Goal: Information Seeking & Learning: Learn about a topic

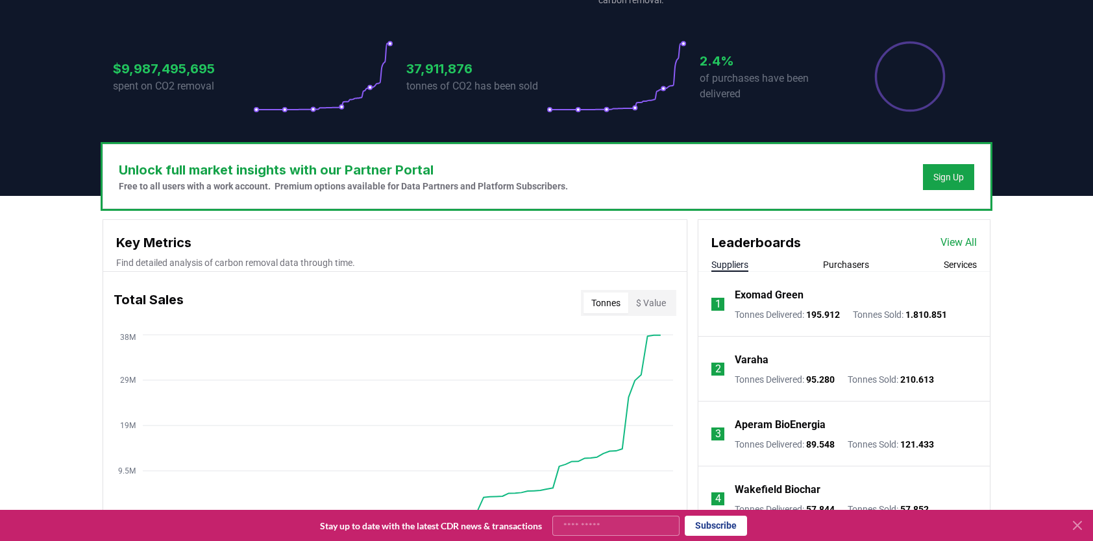
scroll to position [325, 0]
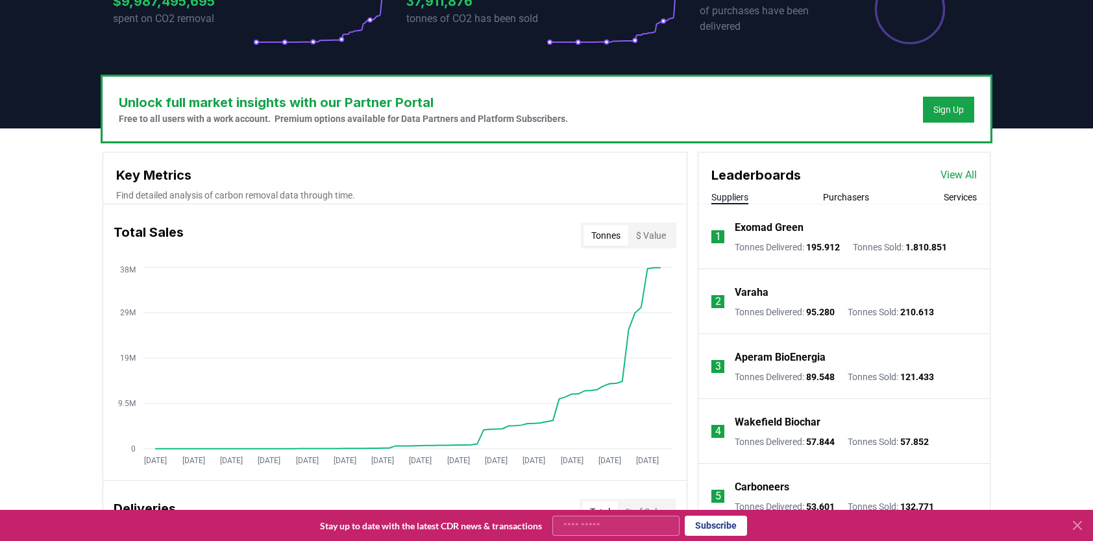
click at [655, 240] on button "$ Value" at bounding box center [650, 235] width 45 height 21
click at [654, 234] on button "$ Value" at bounding box center [650, 235] width 45 height 21
click at [604, 240] on button "Tonnes" at bounding box center [606, 235] width 45 height 21
click at [656, 237] on button "$ Value" at bounding box center [650, 235] width 45 height 21
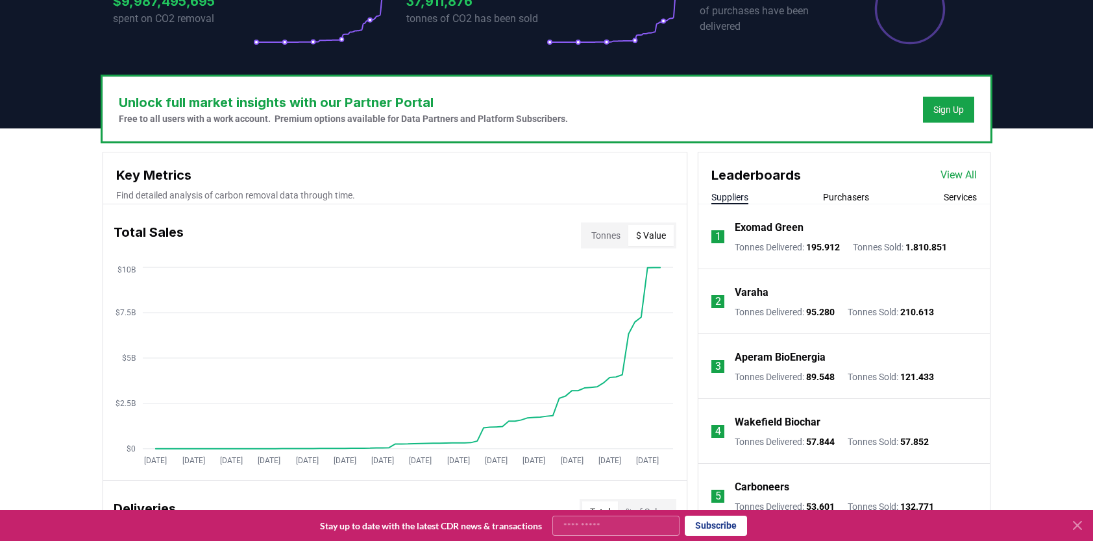
click at [954, 176] on link "View All" at bounding box center [959, 176] width 36 height 16
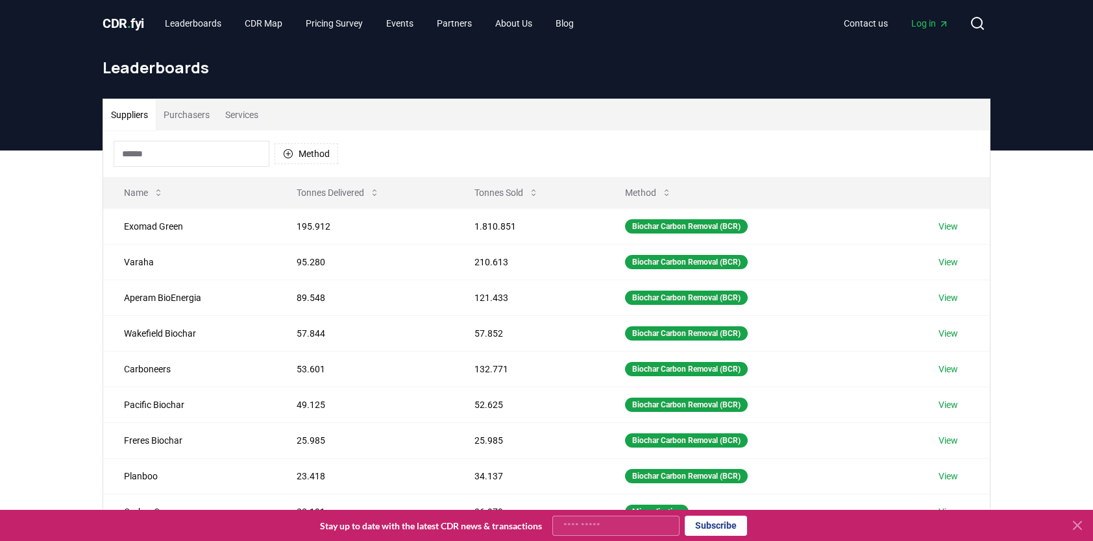
click at [140, 21] on span "CDR . fyi" at bounding box center [124, 24] width 42 height 16
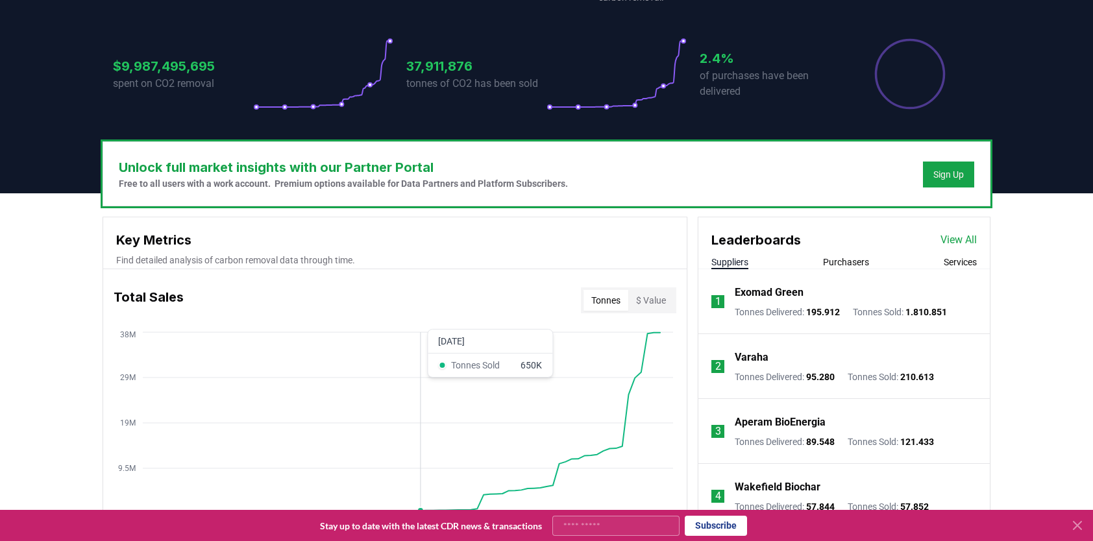
scroll to position [325, 0]
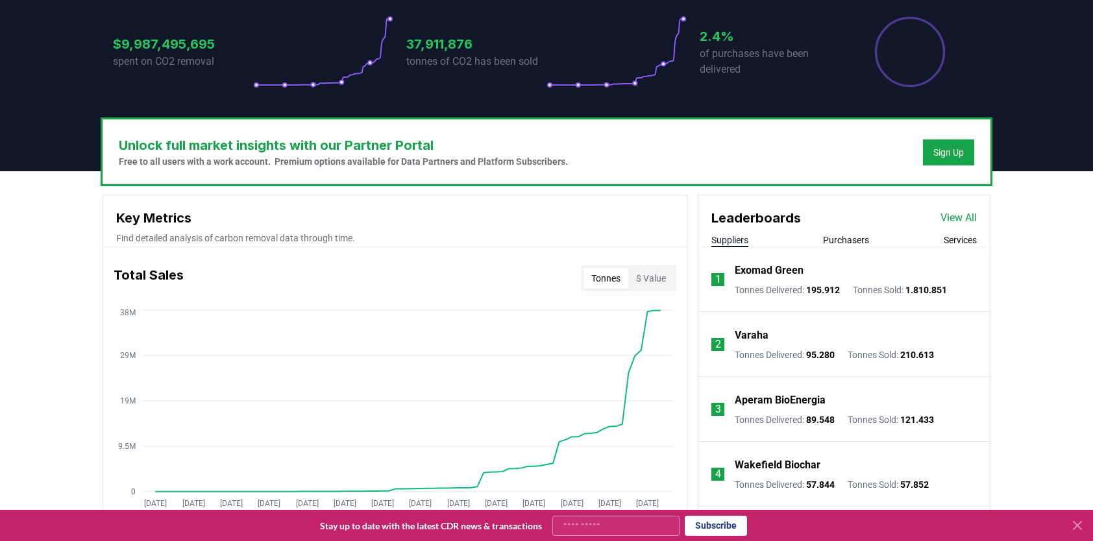
scroll to position [282, 0]
click at [860, 241] on button "Purchasers" at bounding box center [846, 240] width 46 height 13
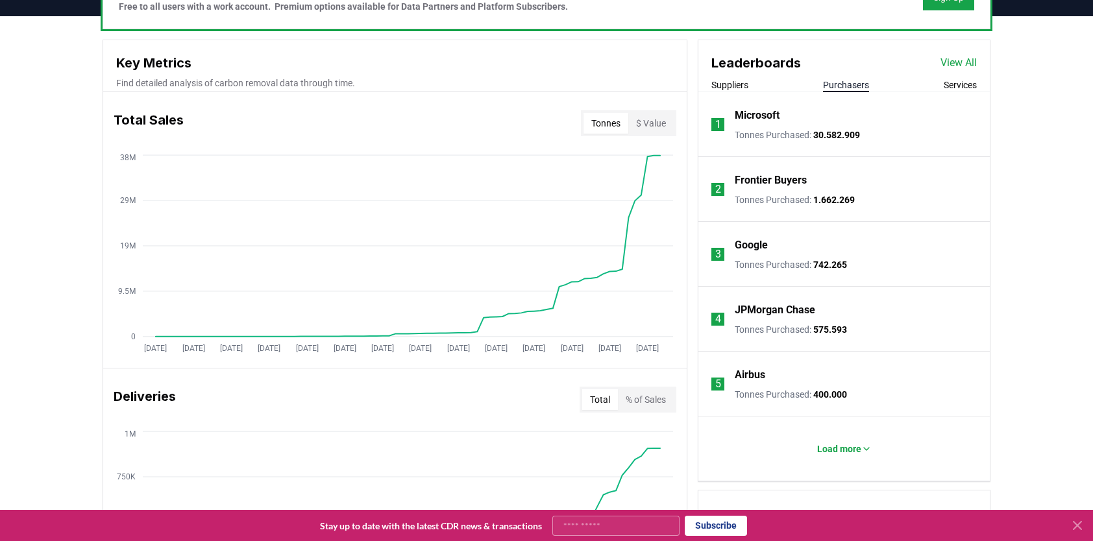
scroll to position [477, 0]
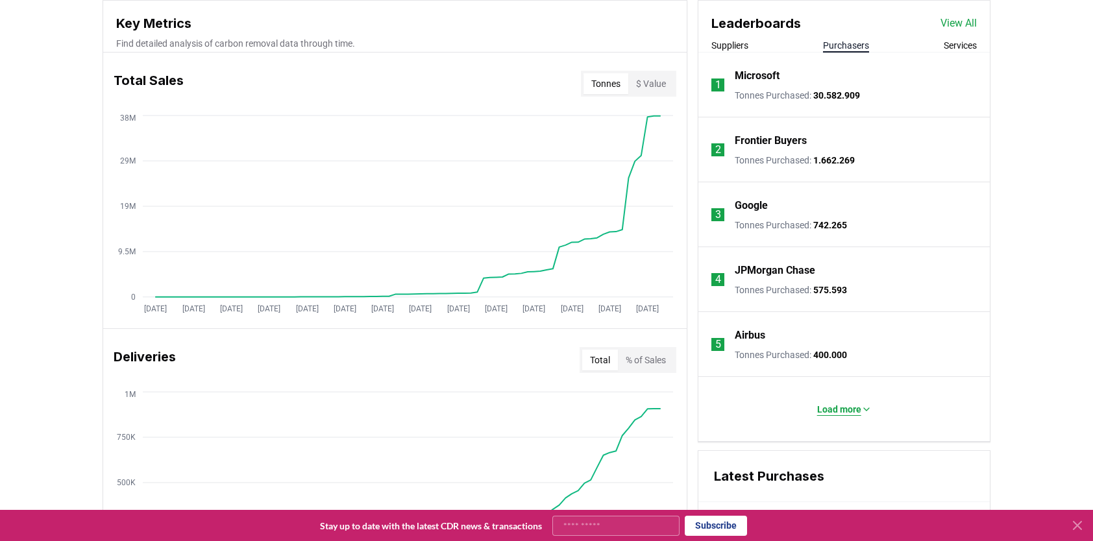
click at [841, 407] on p "Load more" at bounding box center [839, 409] width 44 height 13
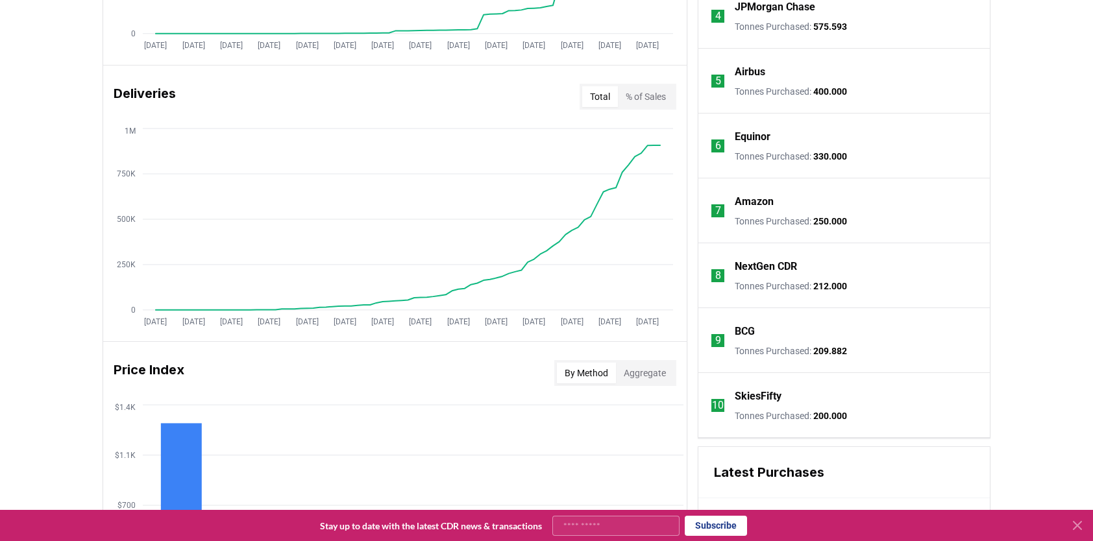
scroll to position [736, 0]
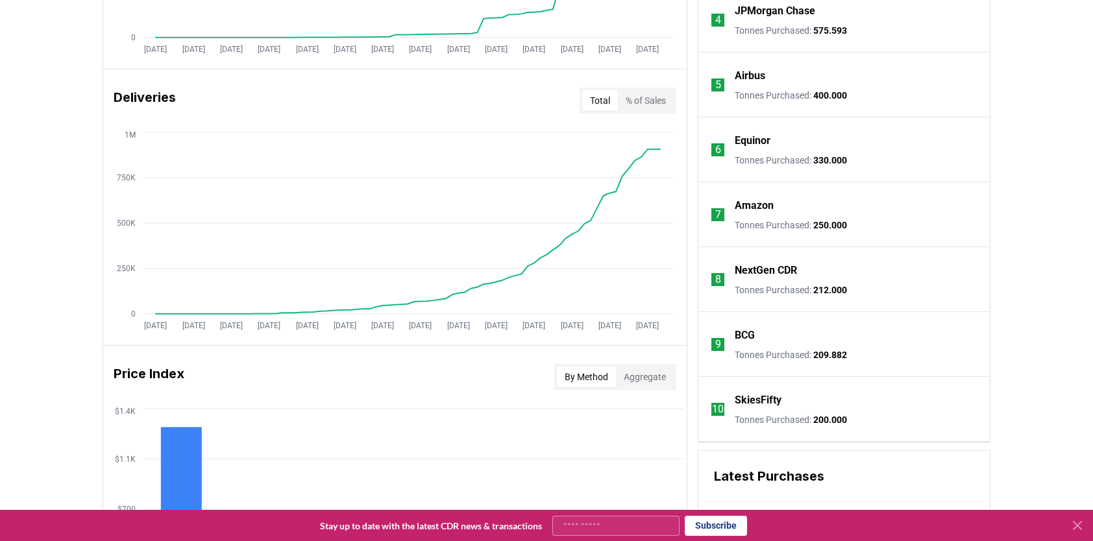
click at [788, 269] on p "NextGen CDR" at bounding box center [766, 271] width 62 height 16
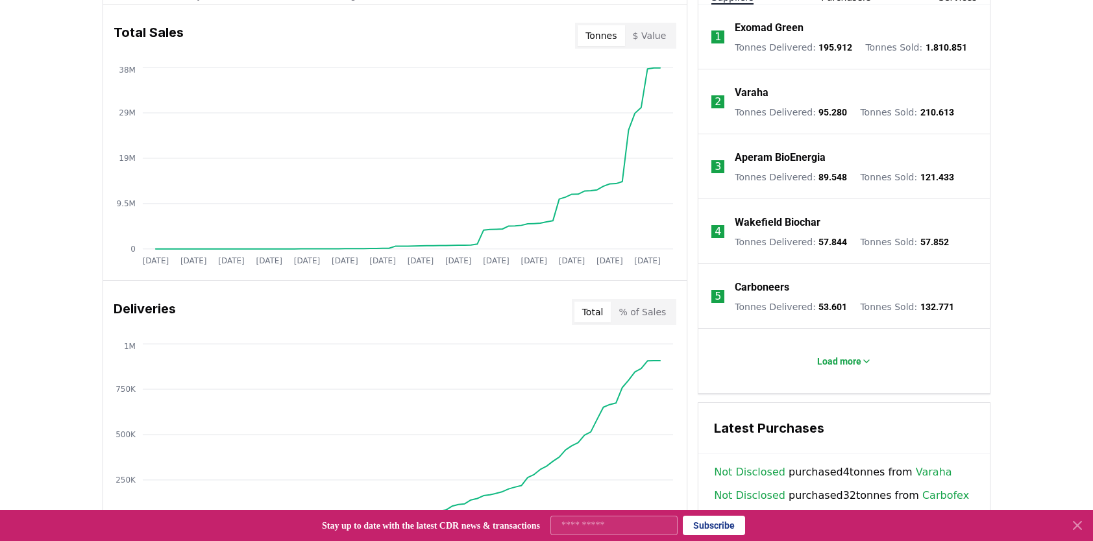
scroll to position [477, 0]
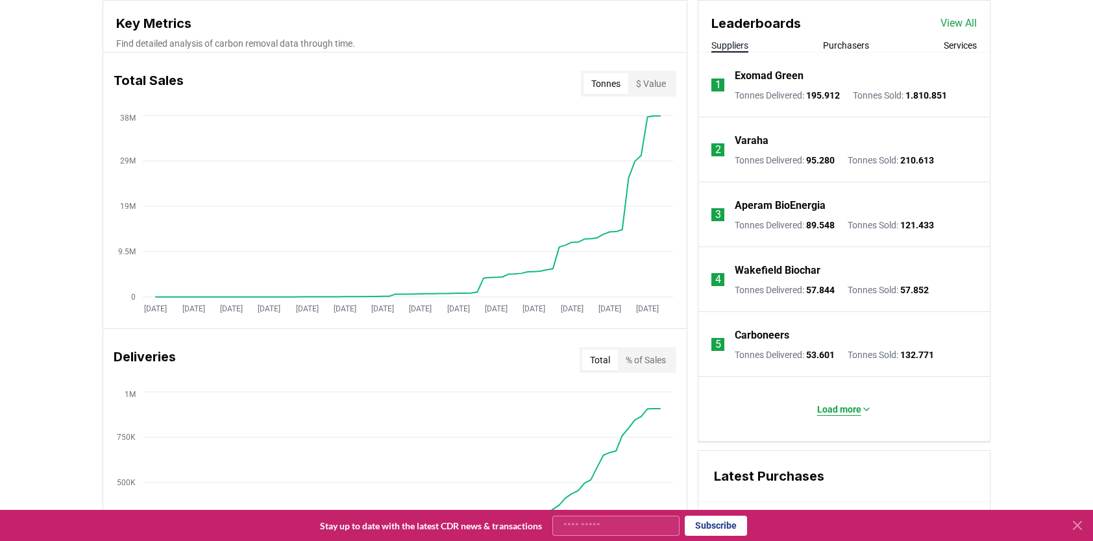
click at [827, 403] on p "Load more" at bounding box center [839, 409] width 44 height 13
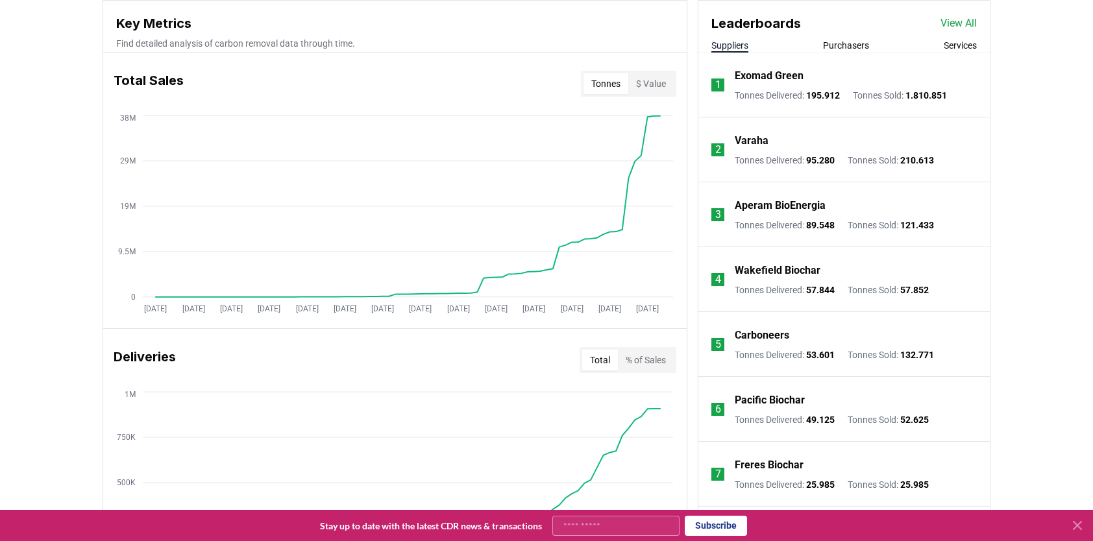
click at [1041, 195] on div "Unlock full market insights with our Partner Portal Free to all users with a wo…" at bounding box center [546, 490] width 1093 height 1026
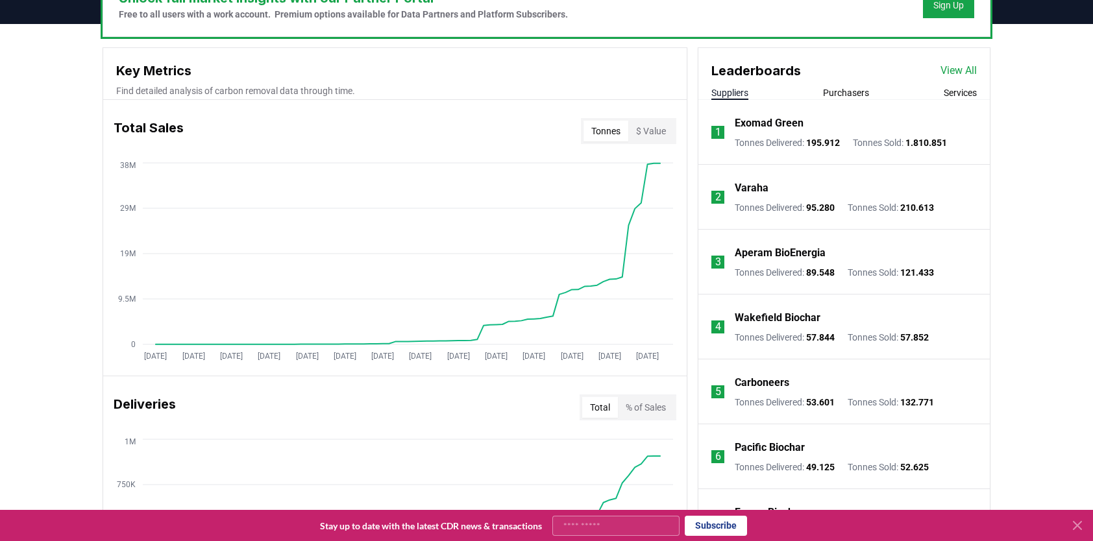
scroll to position [347, 0]
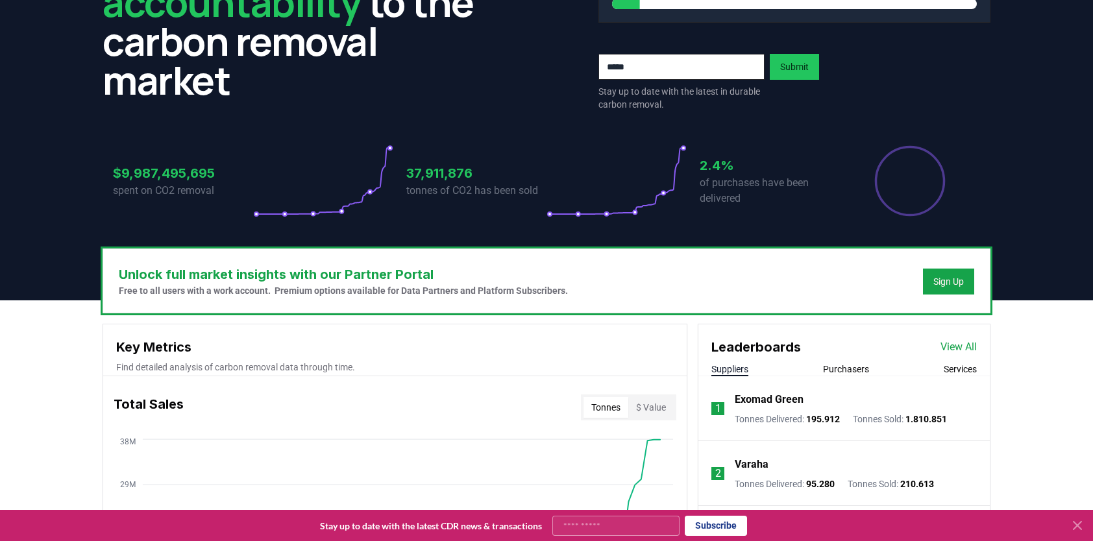
scroll to position [217, 0]
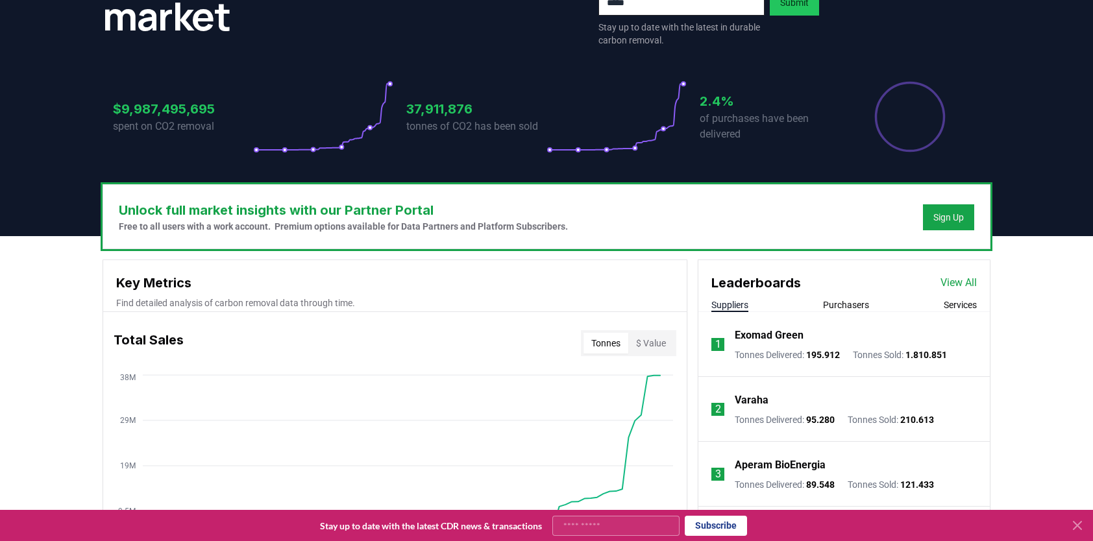
click at [843, 303] on button "Purchasers" at bounding box center [846, 305] width 46 height 13
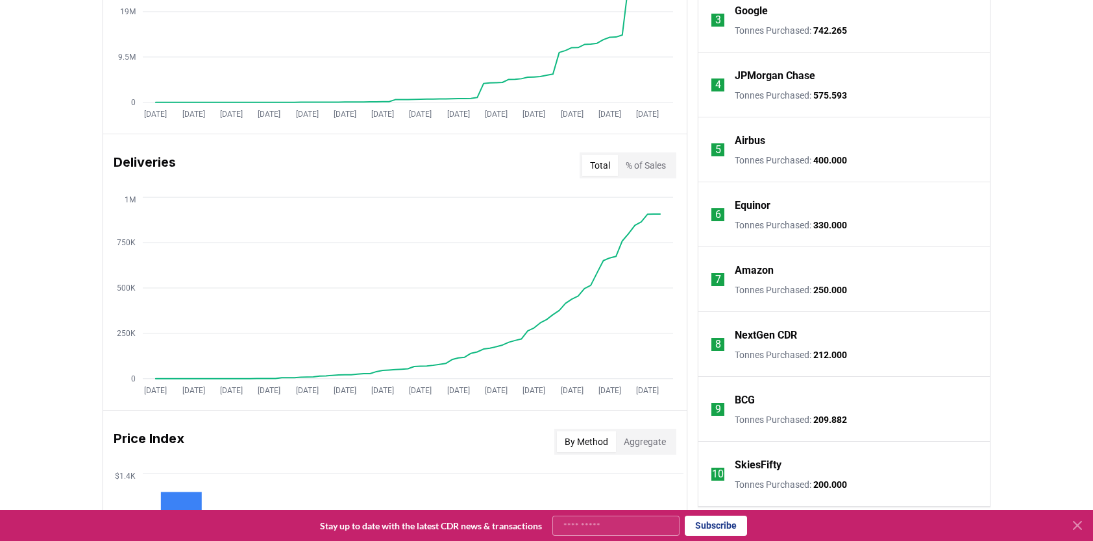
scroll to position [347, 0]
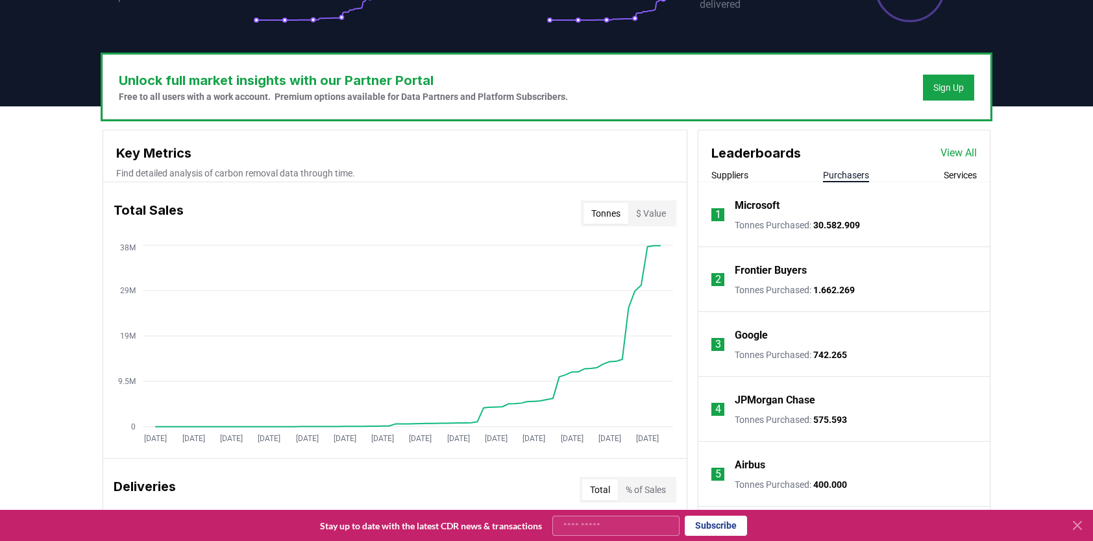
click at [603, 214] on button "Tonnes" at bounding box center [606, 213] width 45 height 21
